Goal: Task Accomplishment & Management: Manage account settings

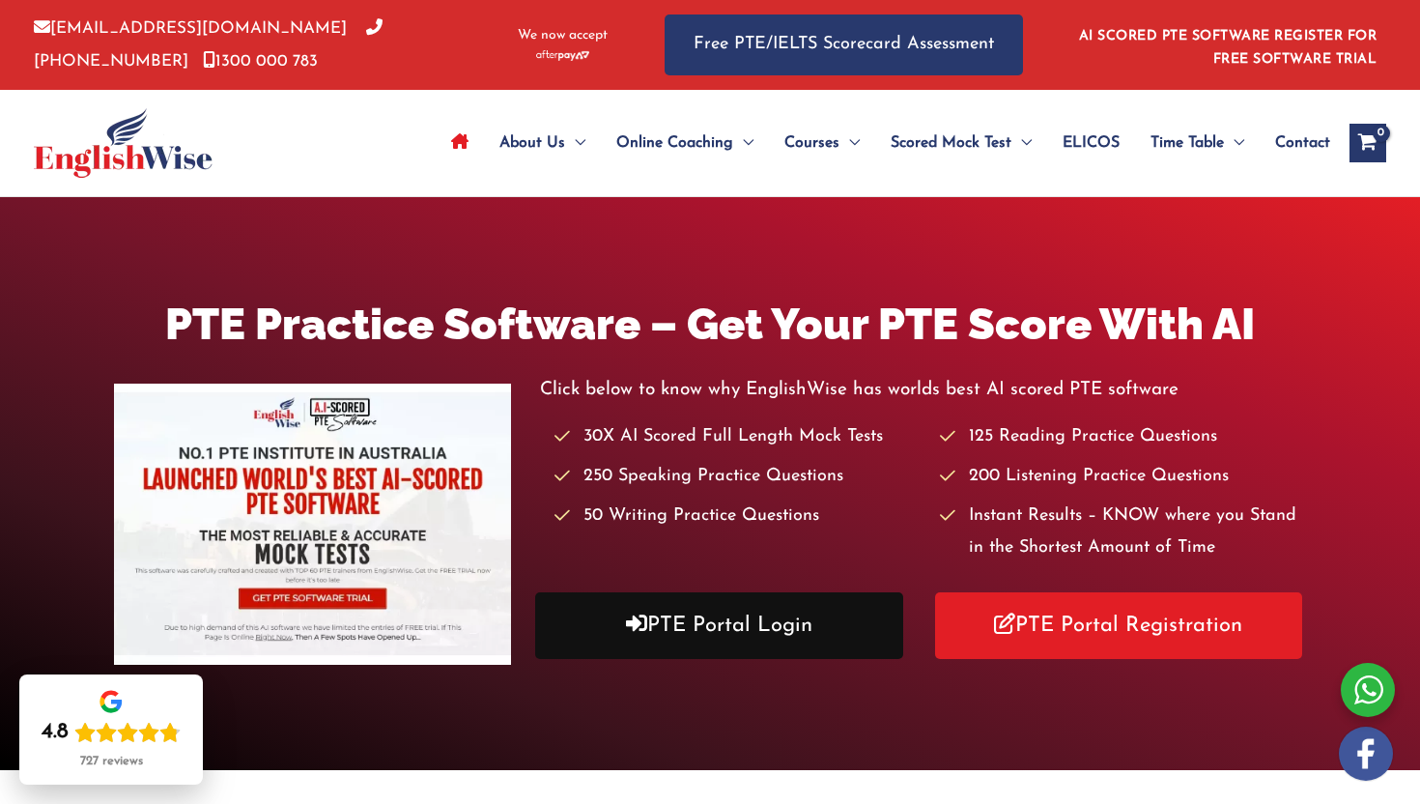
click at [760, 632] on link "PTE Portal Login" at bounding box center [719, 625] width 368 height 67
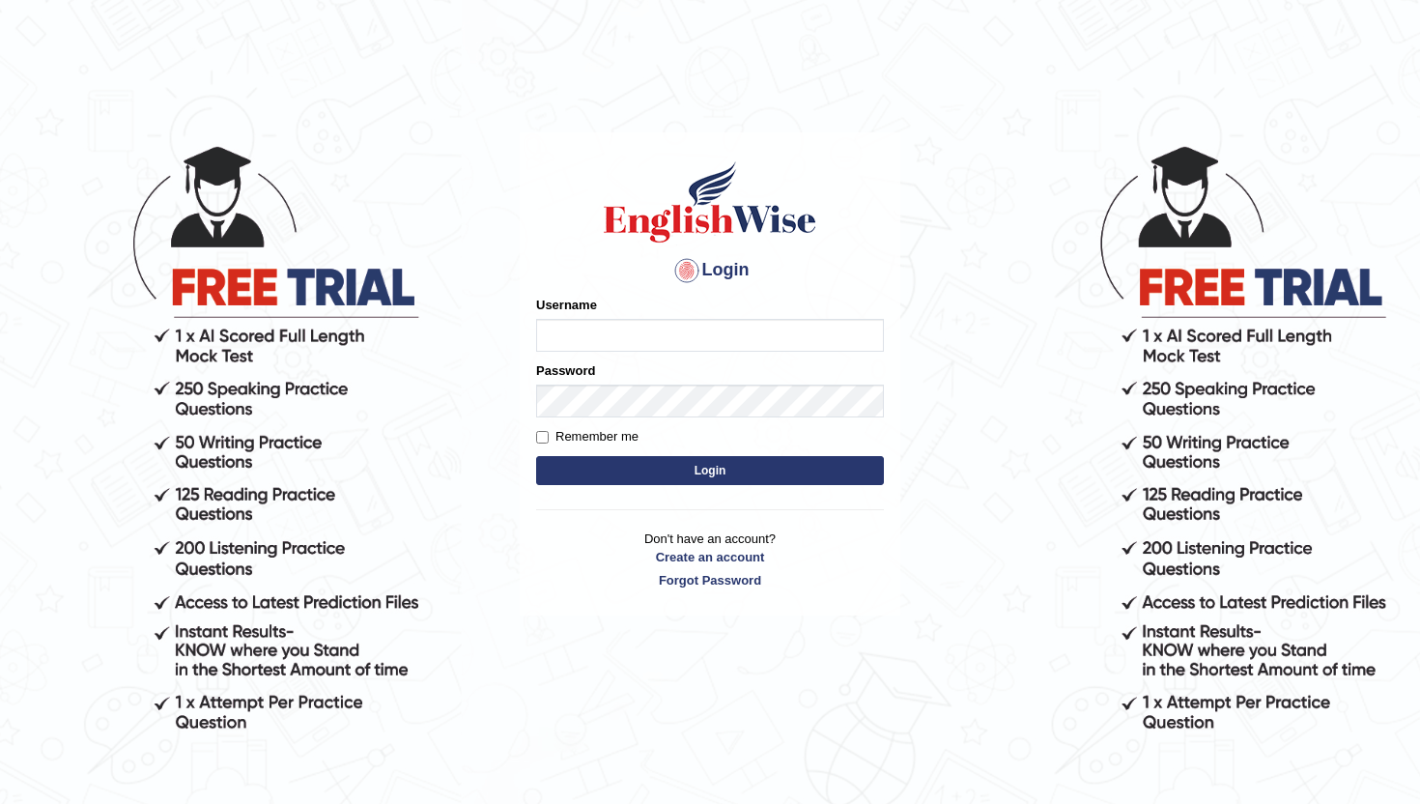
click at [605, 341] on input "Username" at bounding box center [710, 335] width 348 height 33
type input "lydiaN"
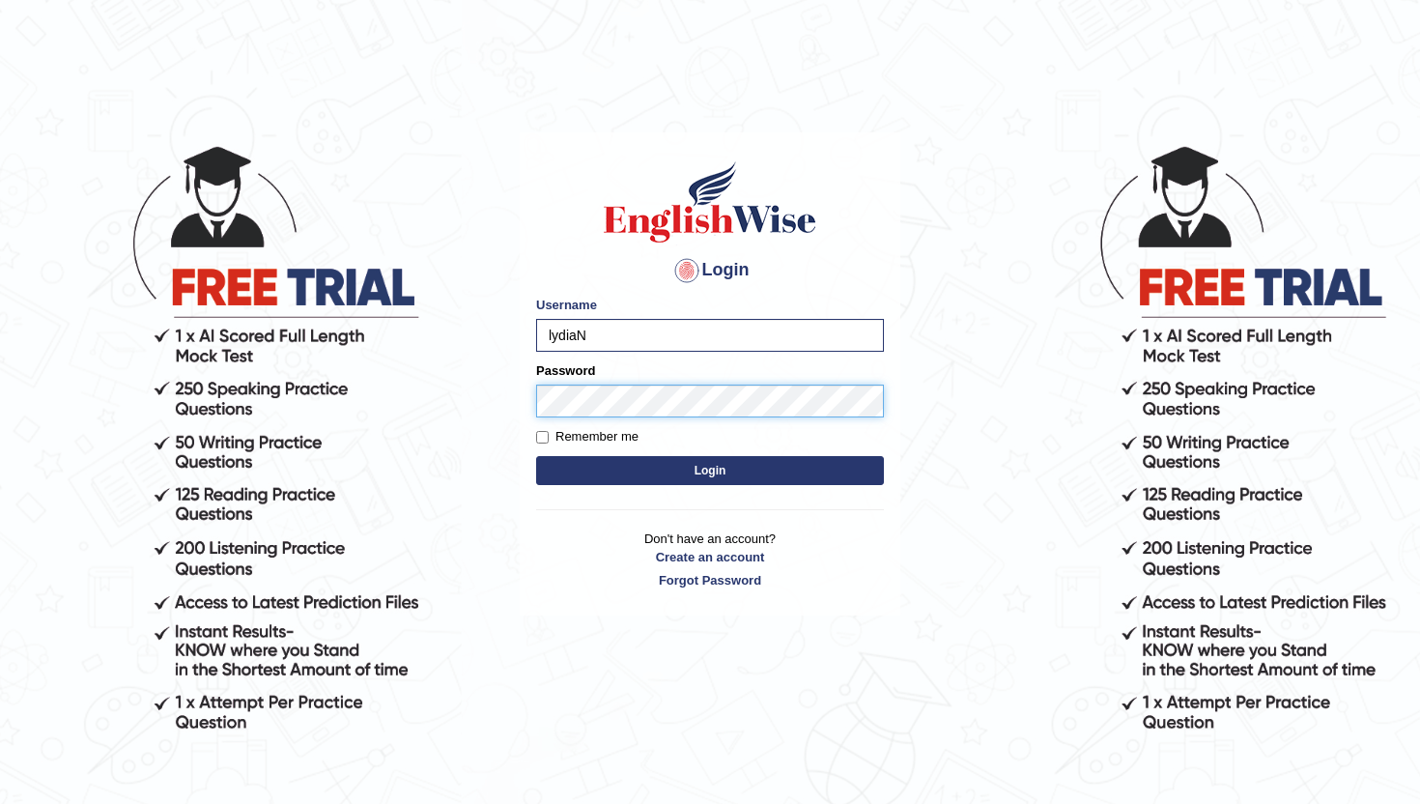
click at [536, 456] on button "Login" at bounding box center [710, 470] width 348 height 29
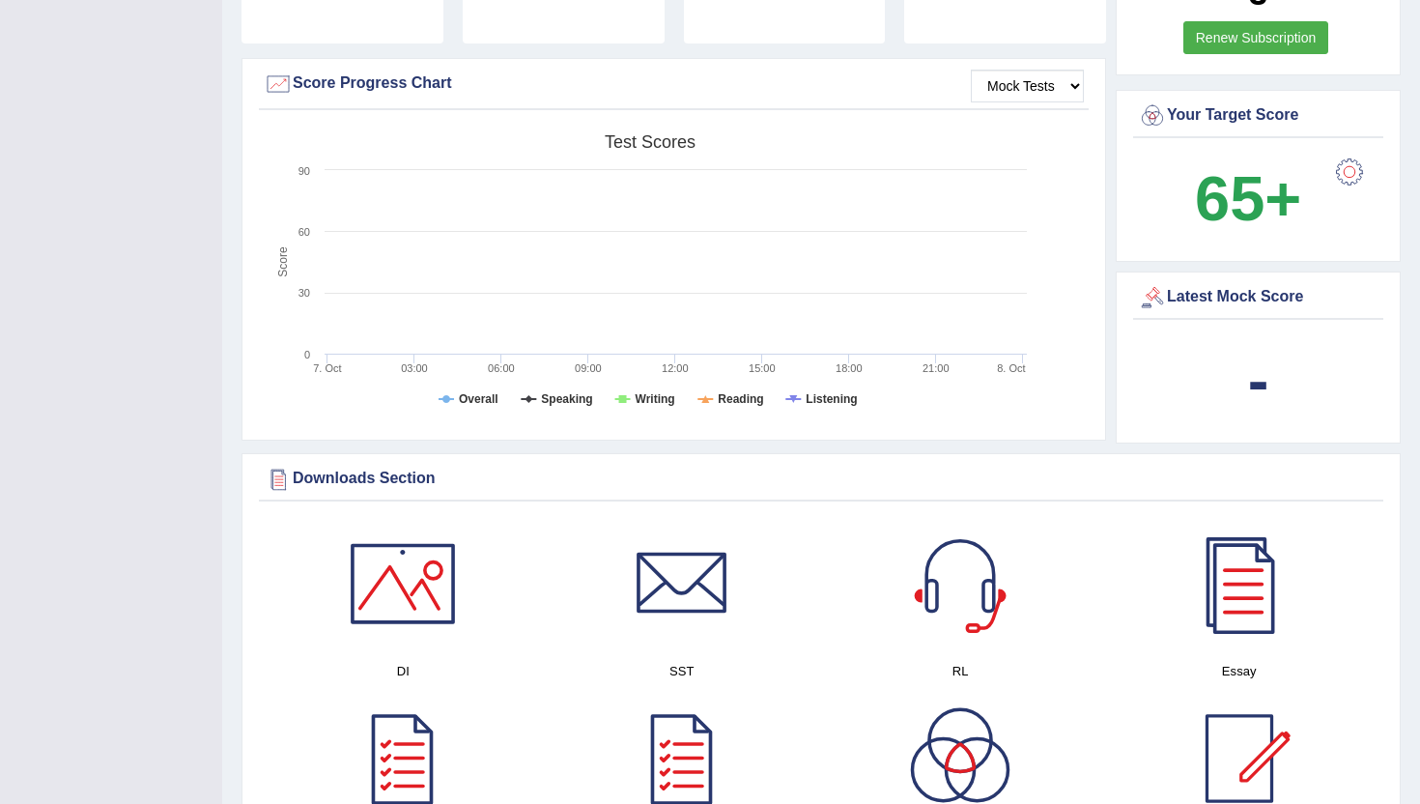
scroll to position [675, 0]
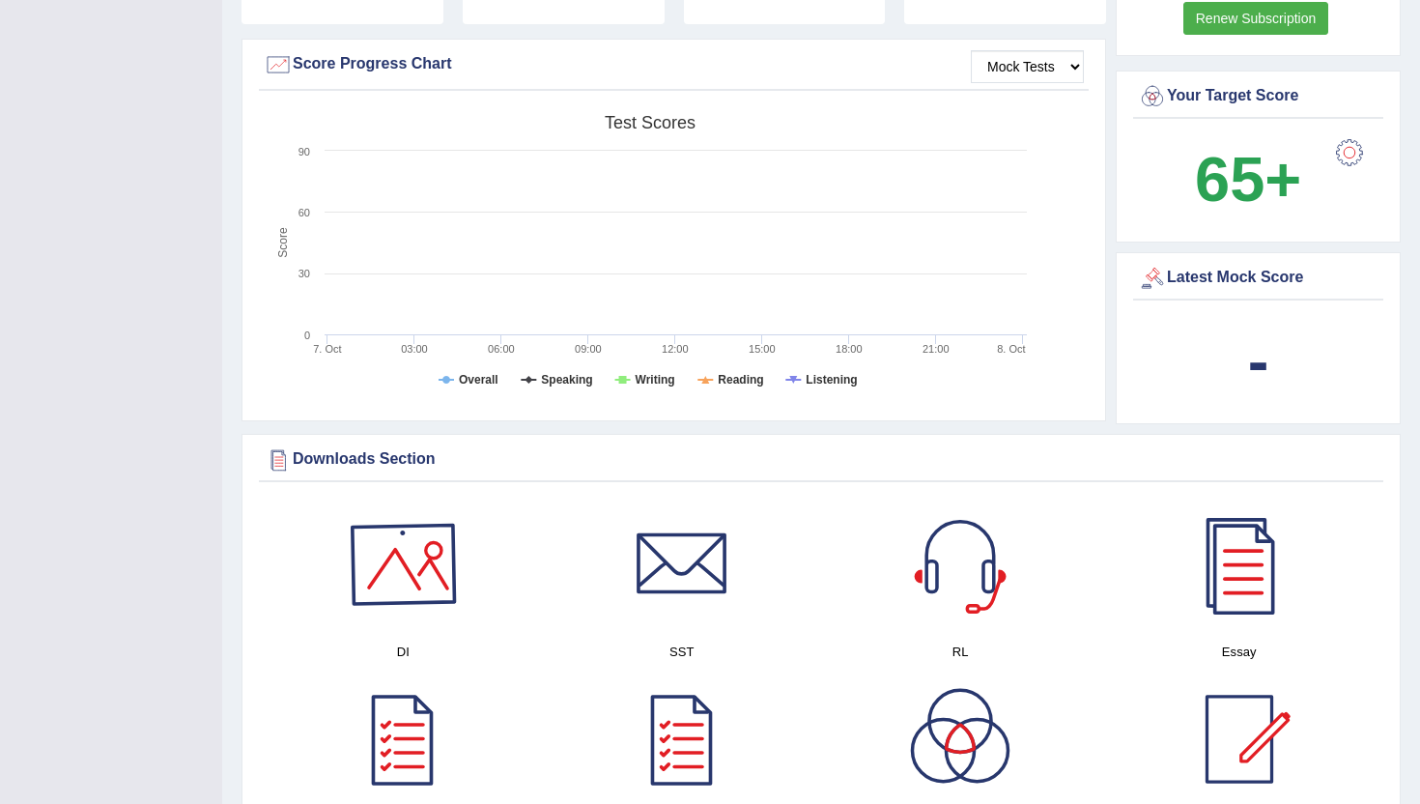
click at [433, 562] on div at bounding box center [402, 563] width 135 height 135
